Goal: Register for event/course

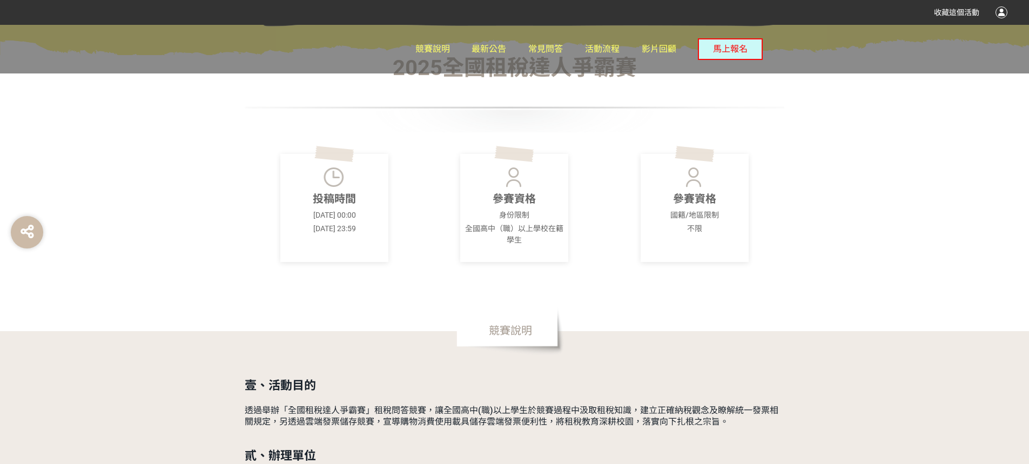
scroll to position [432, 0]
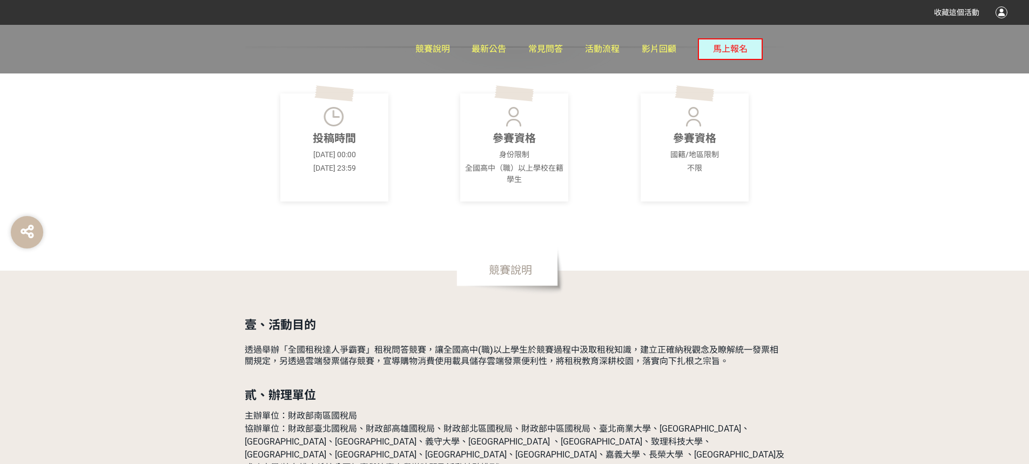
click at [532, 171] on p "全國高中（職）以上學校在籍學生" at bounding box center [514, 174] width 102 height 23
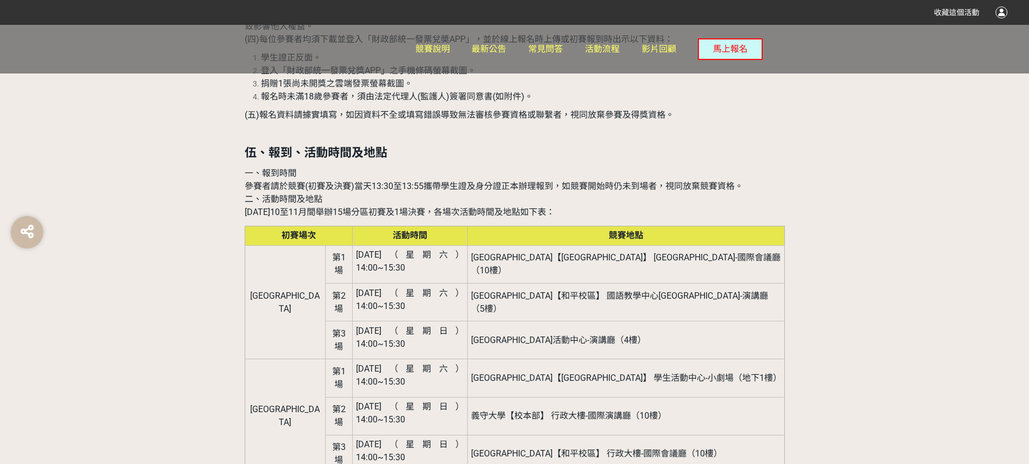
scroll to position [1296, 0]
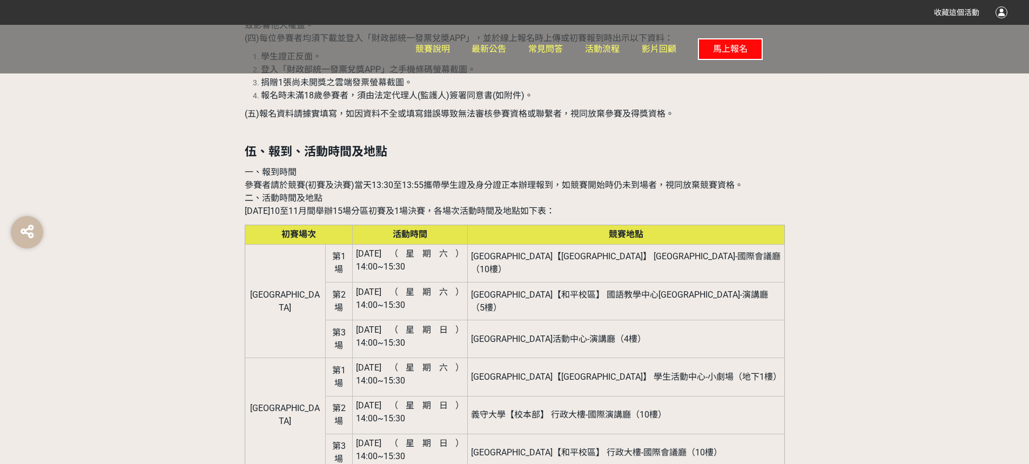
click at [732, 55] on button "馬上報名" at bounding box center [730, 49] width 65 height 22
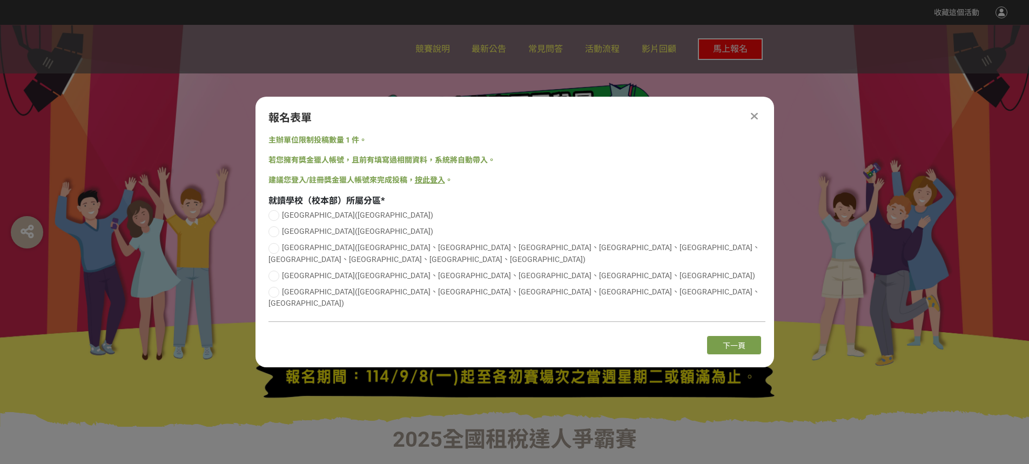
scroll to position [0, 0]
click at [805, 180] on div at bounding box center [514, 226] width 1029 height 402
click at [755, 121] on icon at bounding box center [754, 116] width 7 height 11
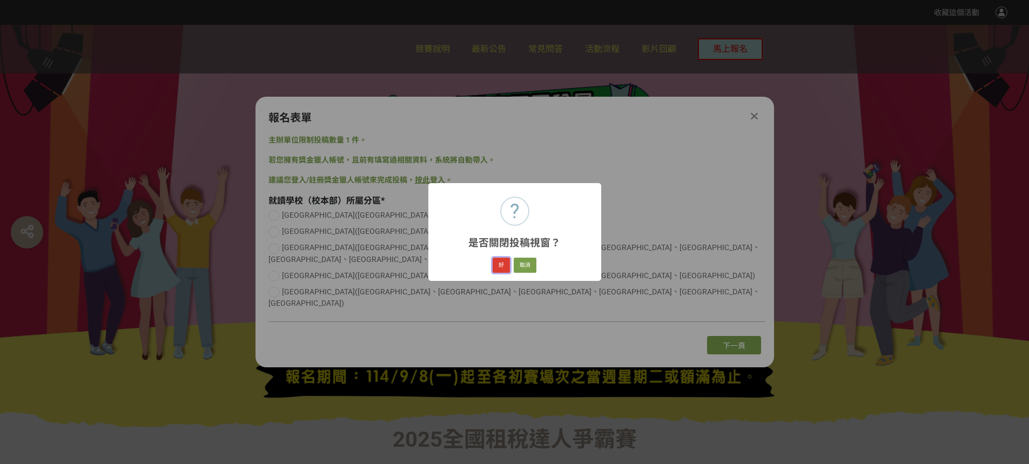
click at [498, 266] on button "好" at bounding box center [500, 265] width 17 height 15
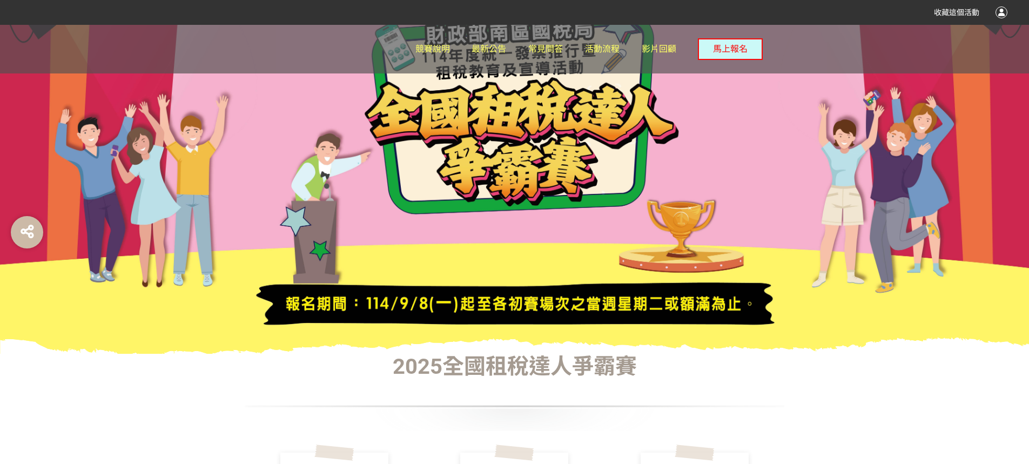
scroll to position [122, 0]
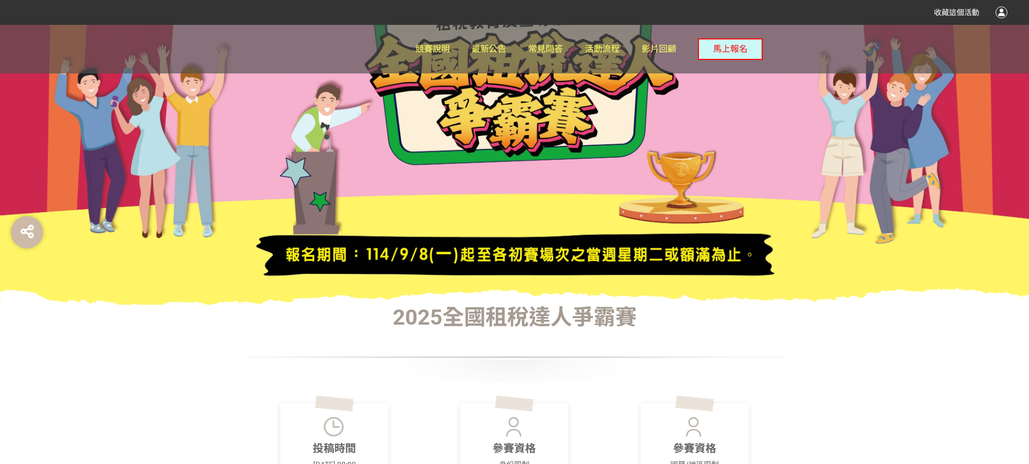
click at [996, 11] on div at bounding box center [1001, 12] width 12 height 12
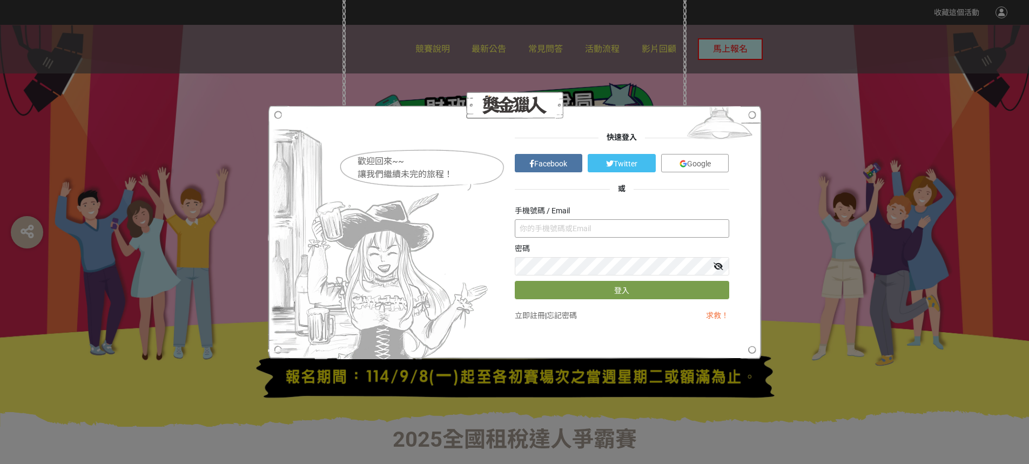
click at [619, 234] on input "text" at bounding box center [622, 228] width 214 height 18
type input "0"
click at [532, 313] on link "立即註冊" at bounding box center [530, 315] width 30 height 9
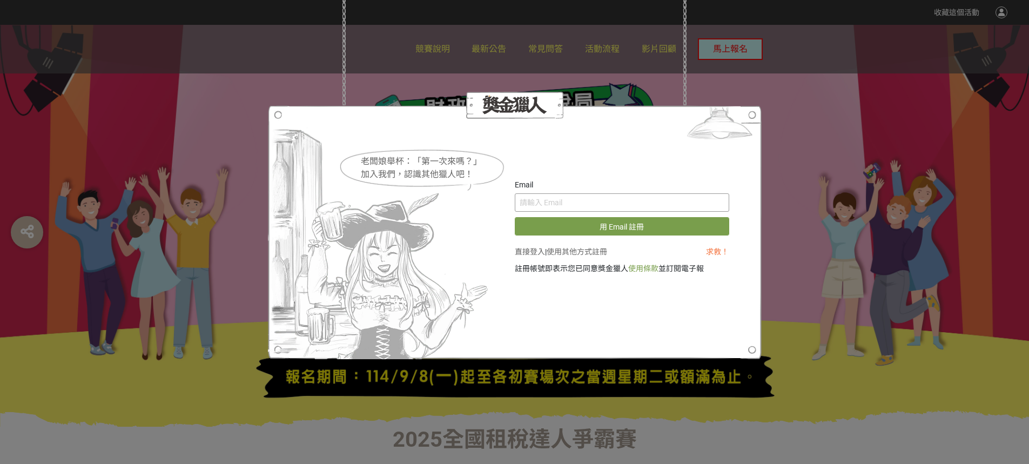
click at [593, 202] on input "text" at bounding box center [622, 202] width 214 height 18
type input "ㄕ"
type input "J"
type input "H"
type input "ㄘ"
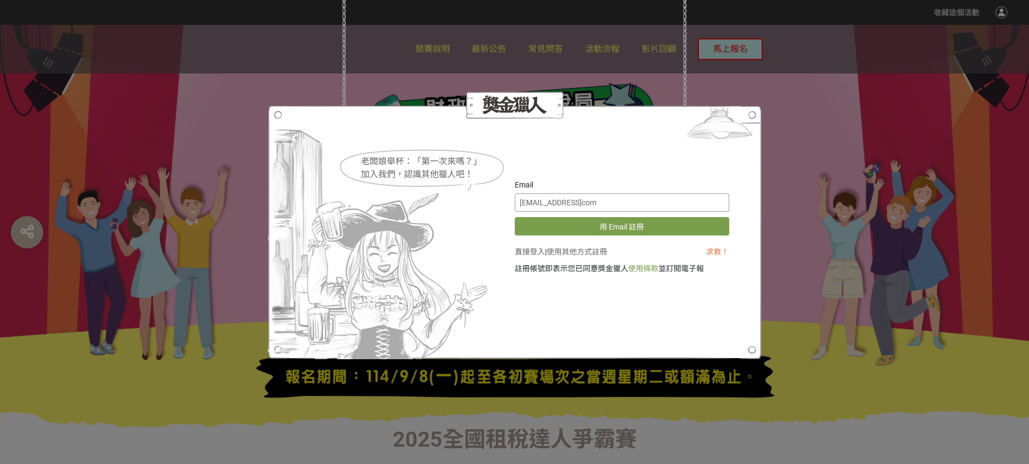
click at [583, 203] on input "[EMAIL_ADDRESS]com" at bounding box center [622, 202] width 214 height 18
type input "[EMAIL_ADDRESS][DOMAIN_NAME]"
click at [634, 226] on button "用 Email 註冊" at bounding box center [622, 226] width 214 height 18
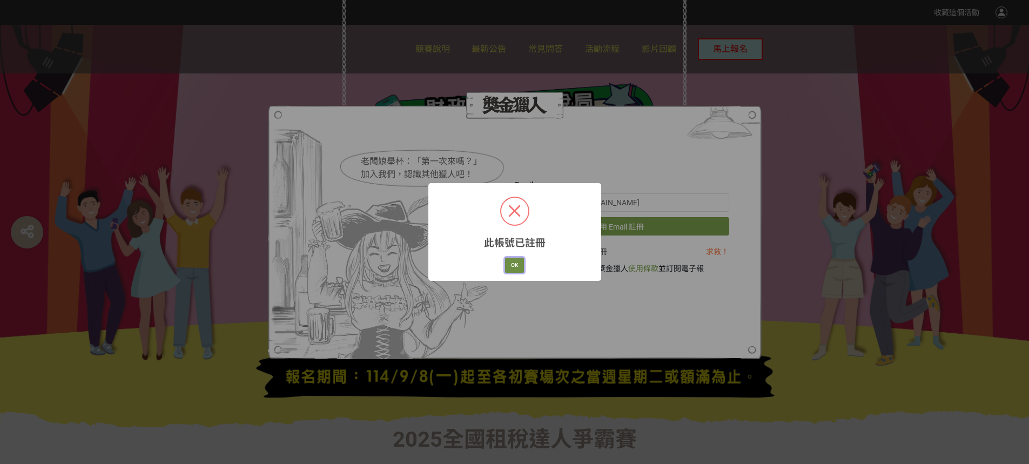
click at [517, 262] on button "OK" at bounding box center [514, 265] width 19 height 15
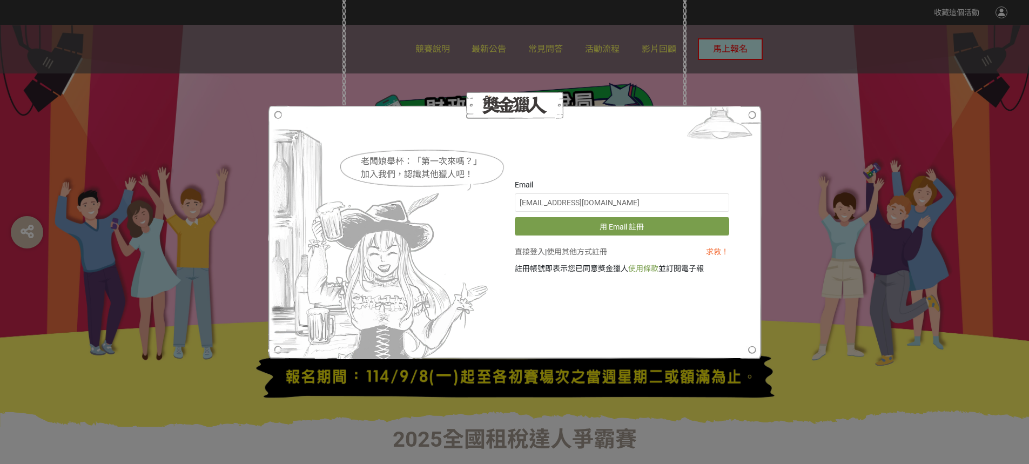
click at [704, 305] on div at bounding box center [514, 232] width 493 height 254
click at [529, 252] on link "直接登入" at bounding box center [530, 251] width 30 height 9
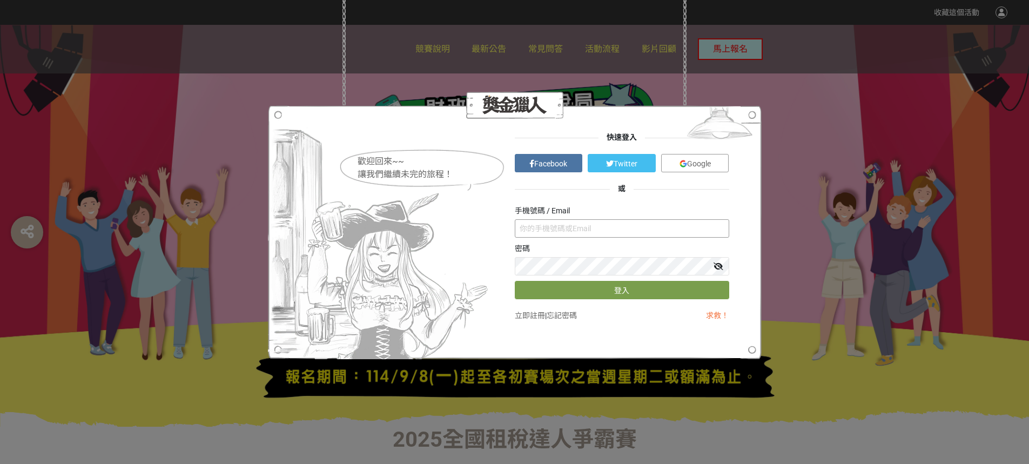
click at [586, 225] on input "text" at bounding box center [622, 228] width 214 height 18
click at [716, 262] on icon at bounding box center [718, 266] width 10 height 8
click at [660, 292] on button "登入" at bounding box center [622, 290] width 214 height 18
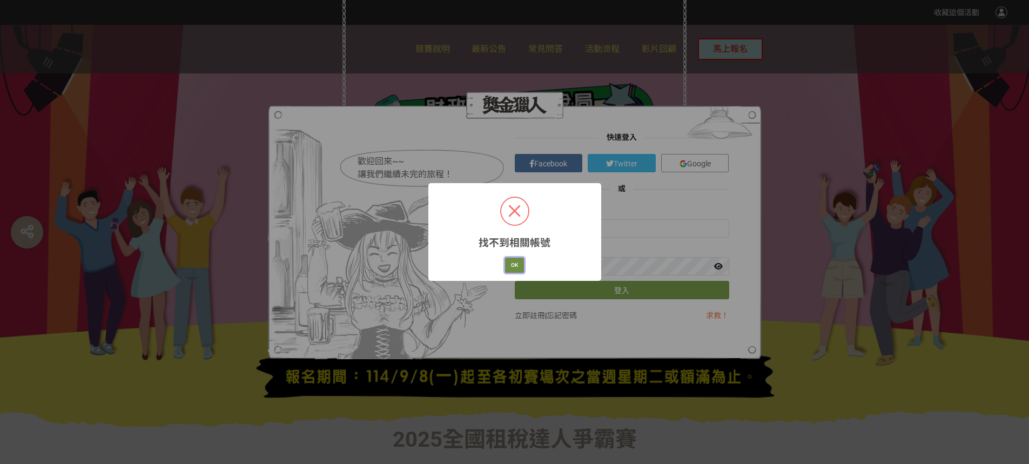
click at [511, 265] on button "OK" at bounding box center [514, 265] width 19 height 15
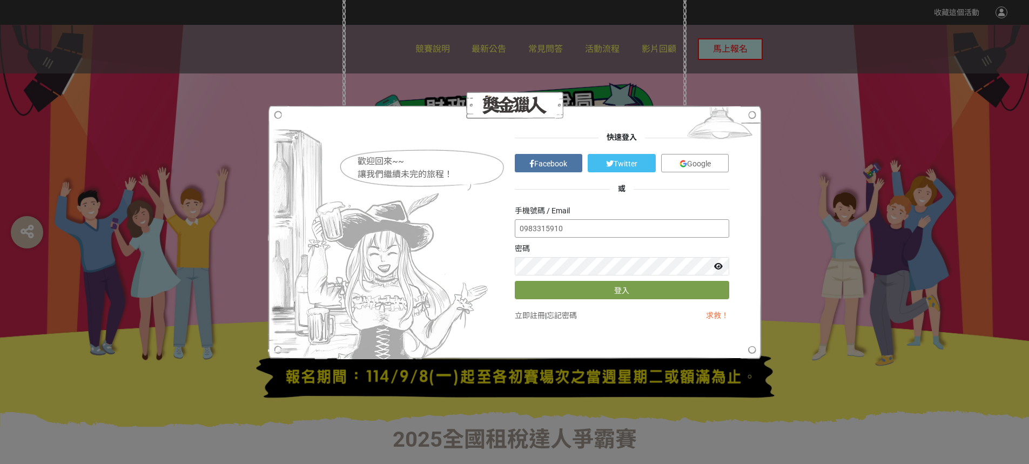
click at [592, 228] on input "0983315910" at bounding box center [622, 228] width 214 height 18
type input "0"
type input "H"
type input "[EMAIL_ADDRESS][DOMAIN_NAME]"
click at [641, 289] on button "登入" at bounding box center [622, 290] width 214 height 18
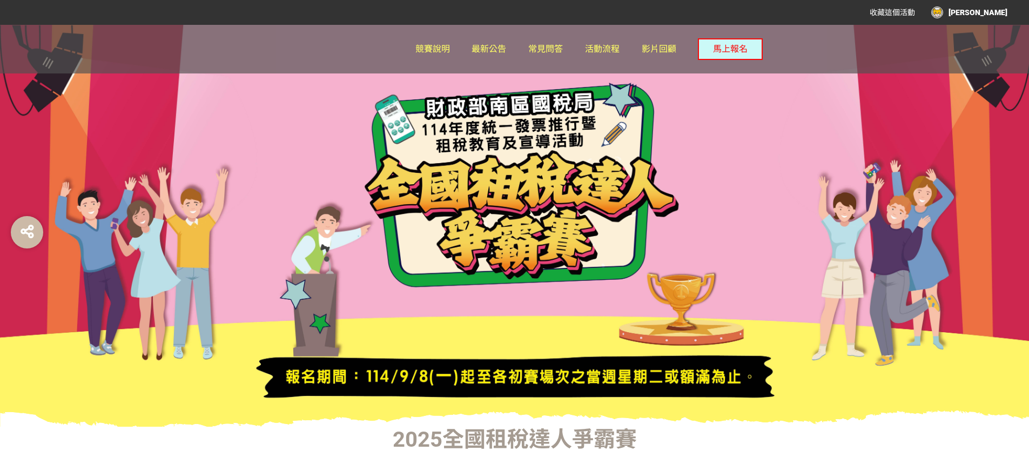
click at [975, 7] on div "[PERSON_NAME]" at bounding box center [969, 12] width 76 height 12
